Goal: Check status: Check status

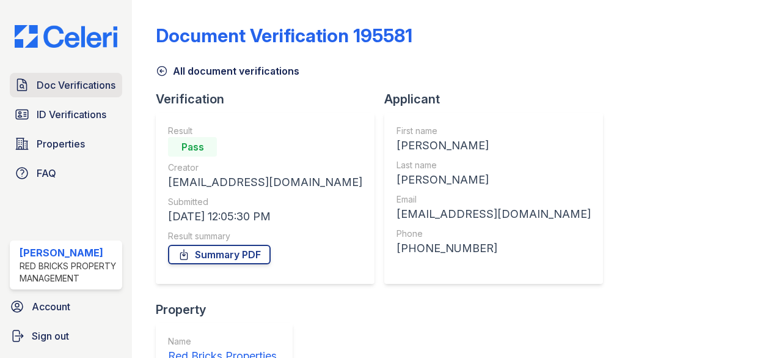
click at [73, 86] on span "Doc Verifications" at bounding box center [76, 85] width 79 height 15
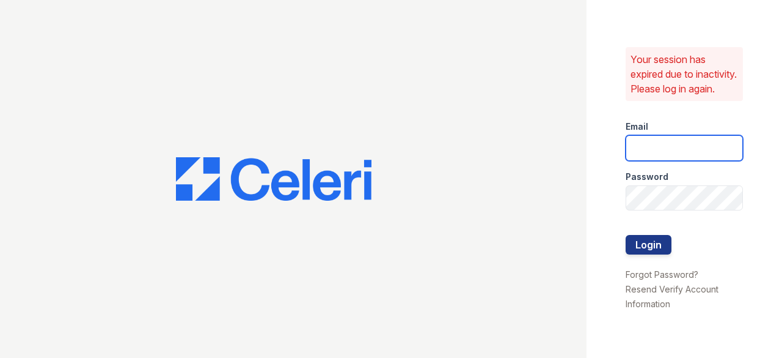
type input "[EMAIL_ADDRESS][DOMAIN_NAME]"
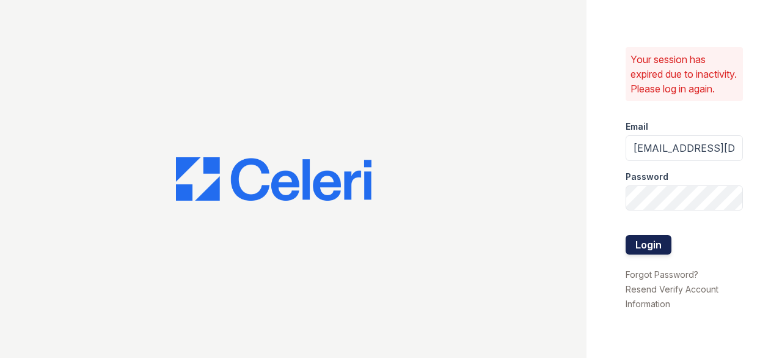
click at [637, 249] on button "Login" at bounding box center [649, 245] width 46 height 20
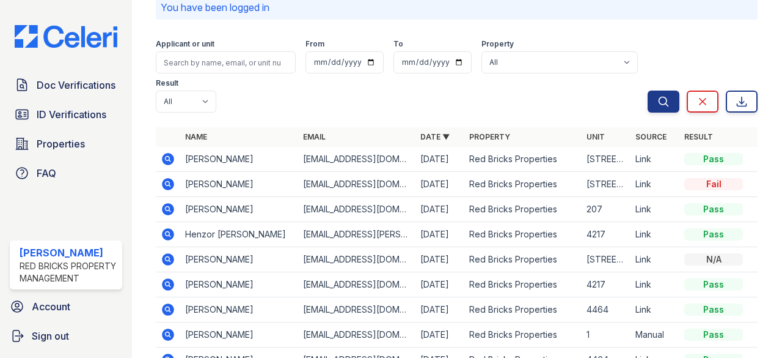
scroll to position [122, 0]
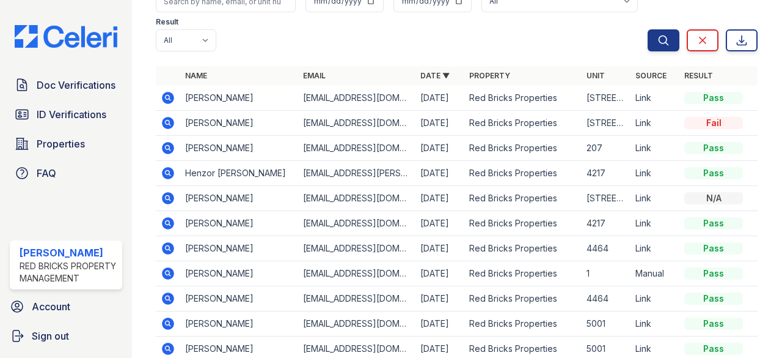
click at [169, 119] on icon at bounding box center [169, 123] width 12 height 12
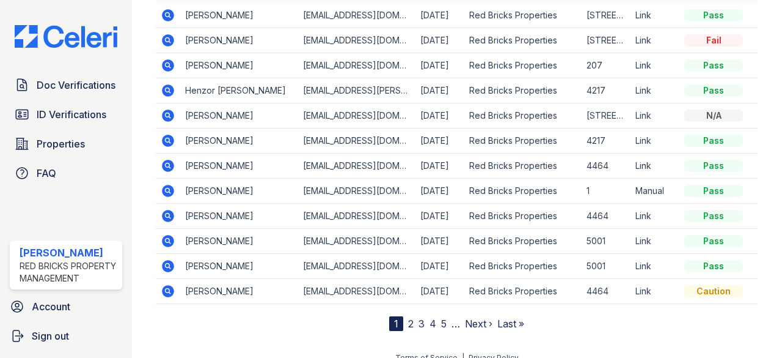
scroll to position [216, 0]
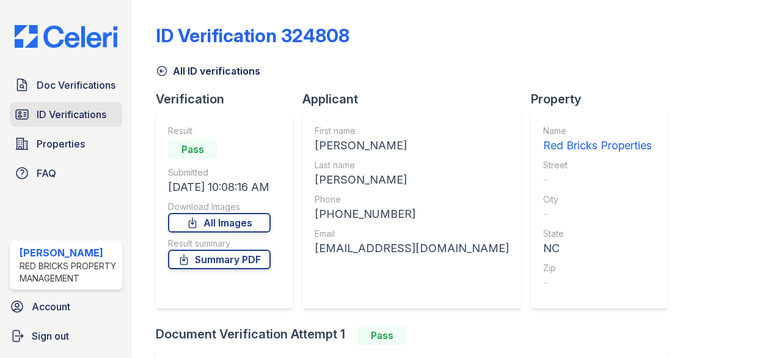
click at [56, 109] on span "ID Verifications" at bounding box center [72, 114] width 70 height 15
